Goal: Browse casually: Explore the website without a specific task or goal

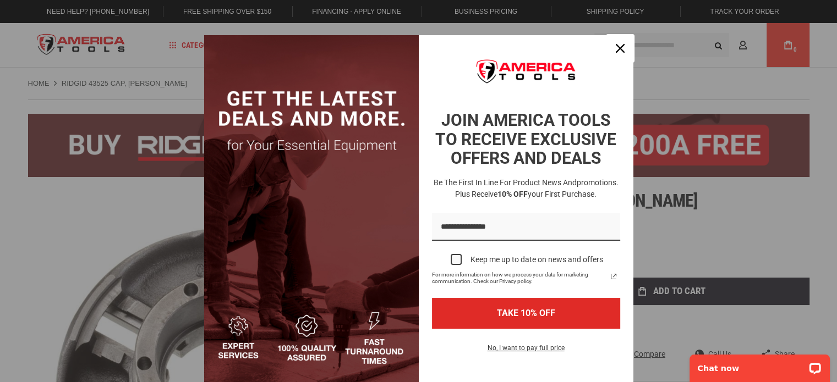
click at [616, 46] on icon "close icon" at bounding box center [620, 48] width 9 height 9
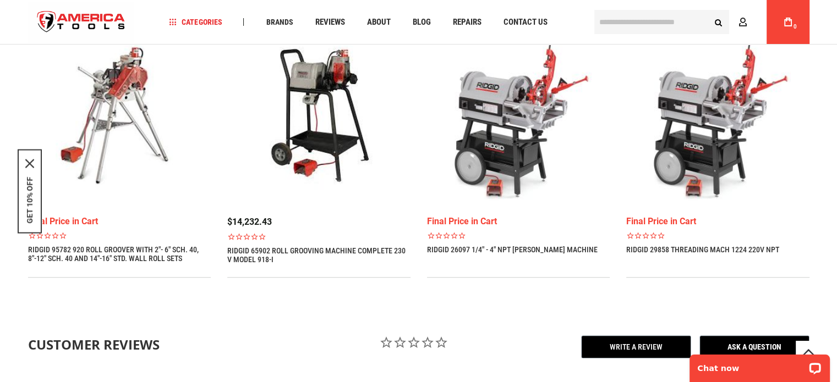
scroll to position [879, 0]
click at [128, 68] on img at bounding box center [119, 114] width 183 height 183
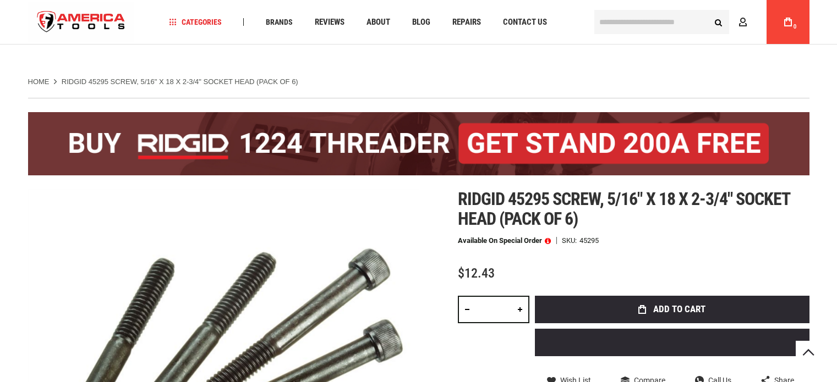
scroll to position [881, 0]
